Goal: Information Seeking & Learning: Learn about a topic

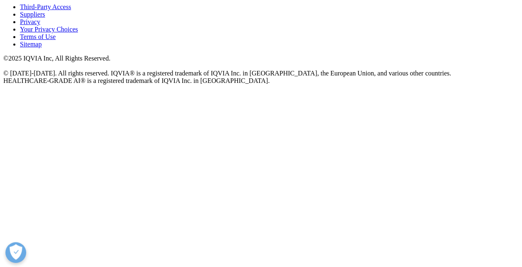
scroll to position [451, 0]
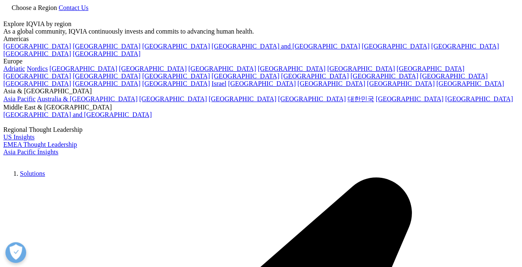
scroll to position [76, 490]
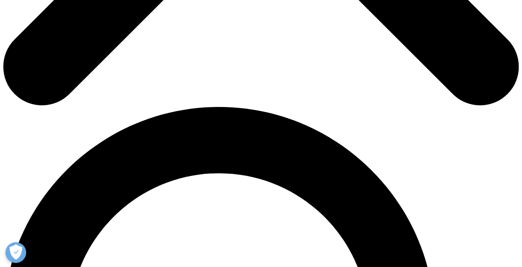
scroll to position [297, 0]
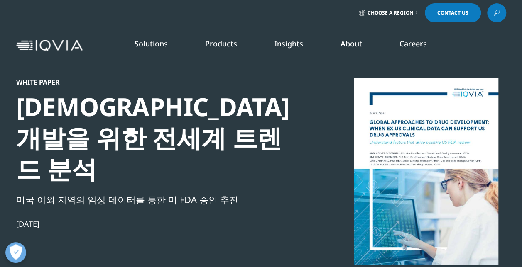
scroll to position [0, 0]
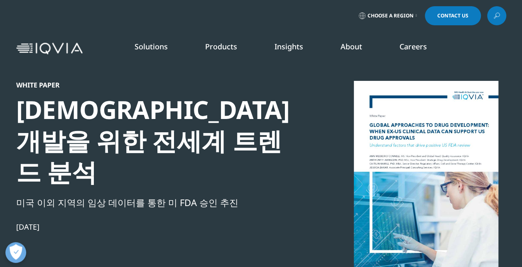
click at [405, 15] on span "Choose a Region" at bounding box center [390, 15] width 46 height 7
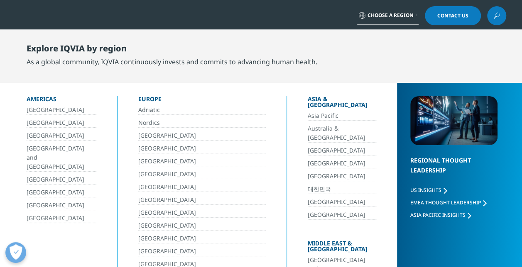
click at [316, 185] on link "대한민국" at bounding box center [342, 190] width 68 height 10
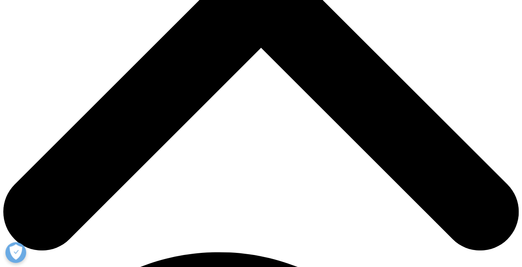
scroll to position [208, 0]
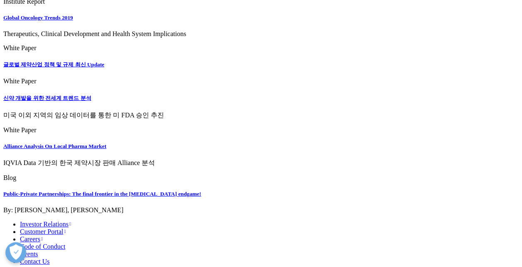
scroll to position [332, 0]
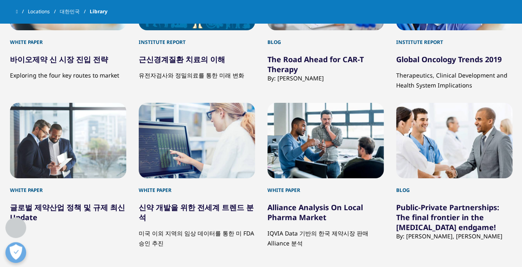
click at [88, 54] on link "바이오제약 신 시장 진입 전략" at bounding box center [59, 59] width 98 height 10
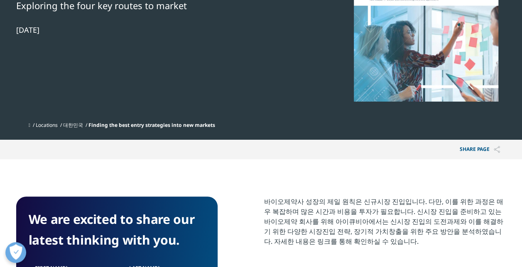
scroll to position [42, 0]
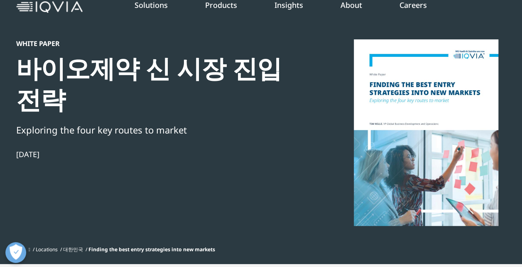
click at [436, 137] on div at bounding box center [426, 132] width 160 height 187
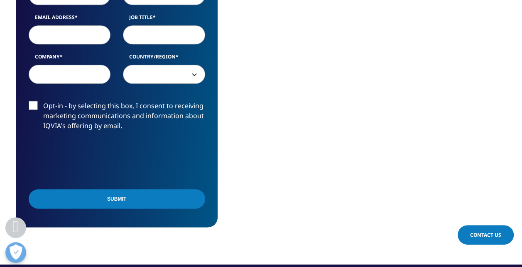
scroll to position [374, 0]
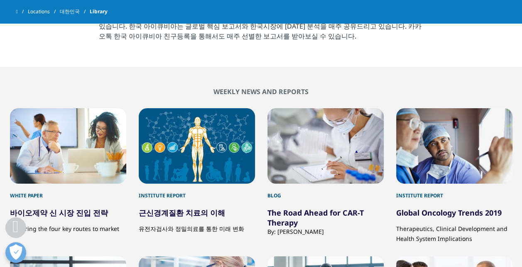
scroll to position [166, 0]
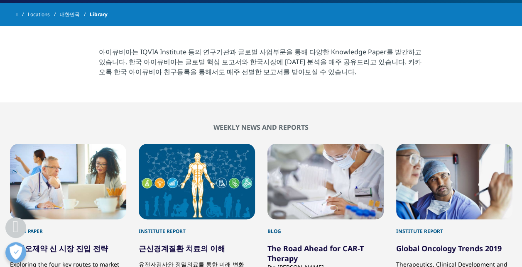
click at [396, 210] on div at bounding box center [454, 182] width 116 height 76
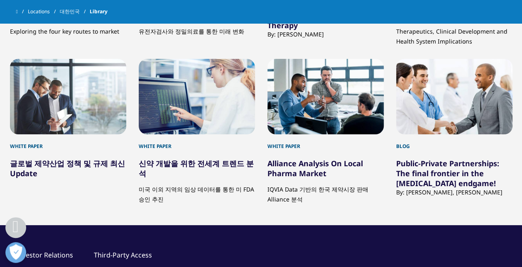
scroll to position [457, 0]
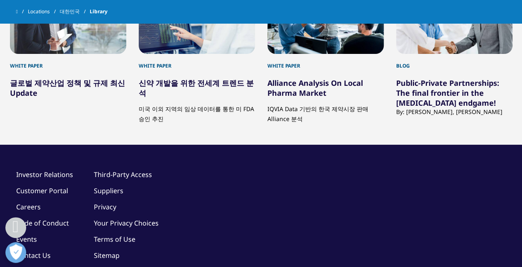
click at [212, 66] on div "White Paper" at bounding box center [197, 62] width 116 height 16
click at [210, 77] on h5 "신약 개발을 위한 전세계 트렌드 분석" at bounding box center [197, 84] width 116 height 28
click at [208, 83] on link "신약 개발을 위한 전세계 트렌드 분석" at bounding box center [196, 88] width 115 height 20
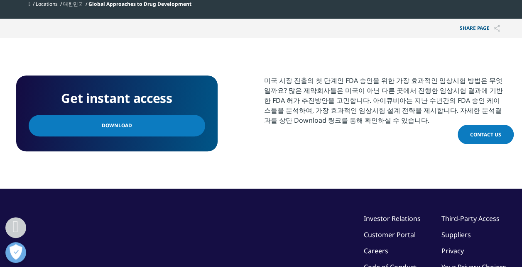
scroll to position [332, 0]
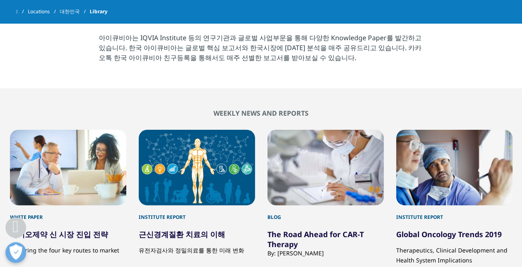
scroll to position [83, 0]
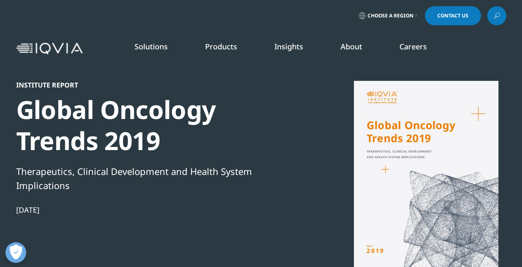
scroll to position [166, 0]
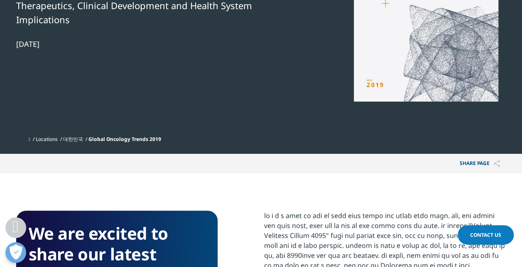
click at [372, 83] on div at bounding box center [426, 8] width 160 height 187
click at [402, 81] on div at bounding box center [426, 8] width 160 height 187
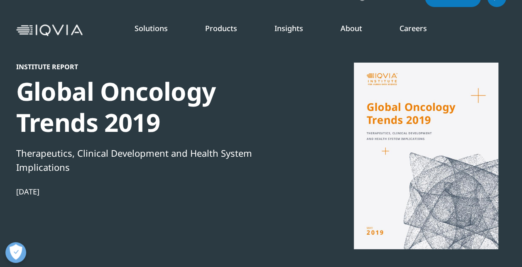
scroll to position [0, 0]
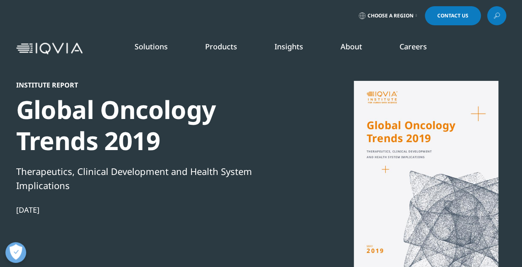
click at [379, 15] on span "Choose a Region" at bounding box center [390, 15] width 46 height 7
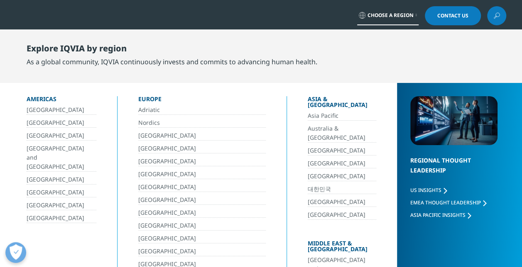
click at [318, 185] on link "대한민국" at bounding box center [342, 190] width 68 height 10
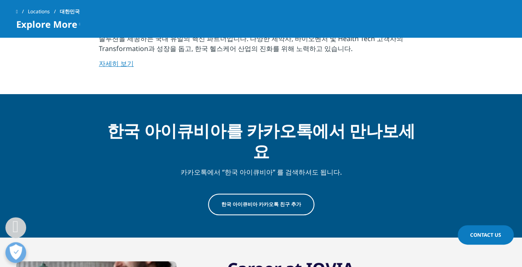
scroll to position [208, 0]
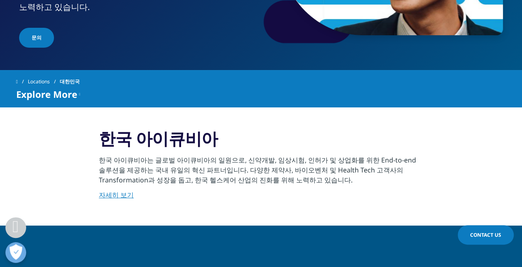
click at [130, 193] on link "자세히 보기" at bounding box center [116, 195] width 35 height 9
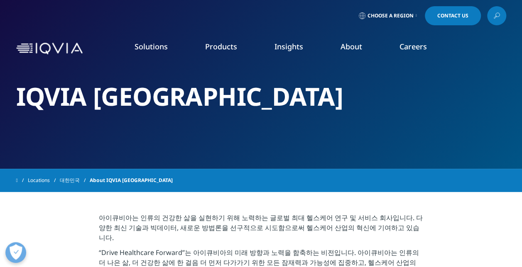
click at [280, 46] on link "Insights" at bounding box center [288, 47] width 29 height 10
